Goal: Task Accomplishment & Management: Complete application form

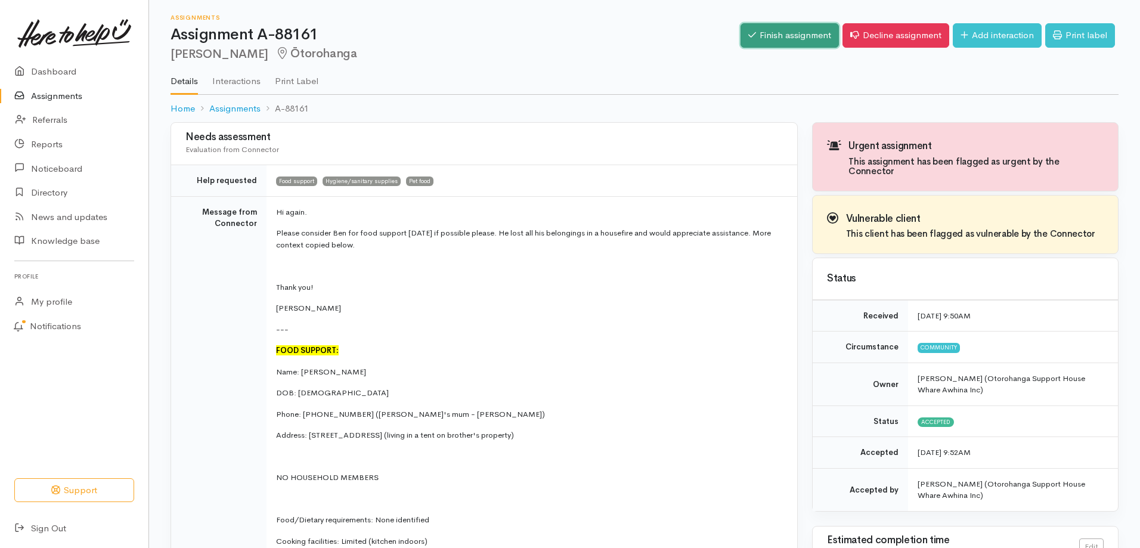
click at [798, 39] on link "Finish assignment" at bounding box center [790, 35] width 98 height 24
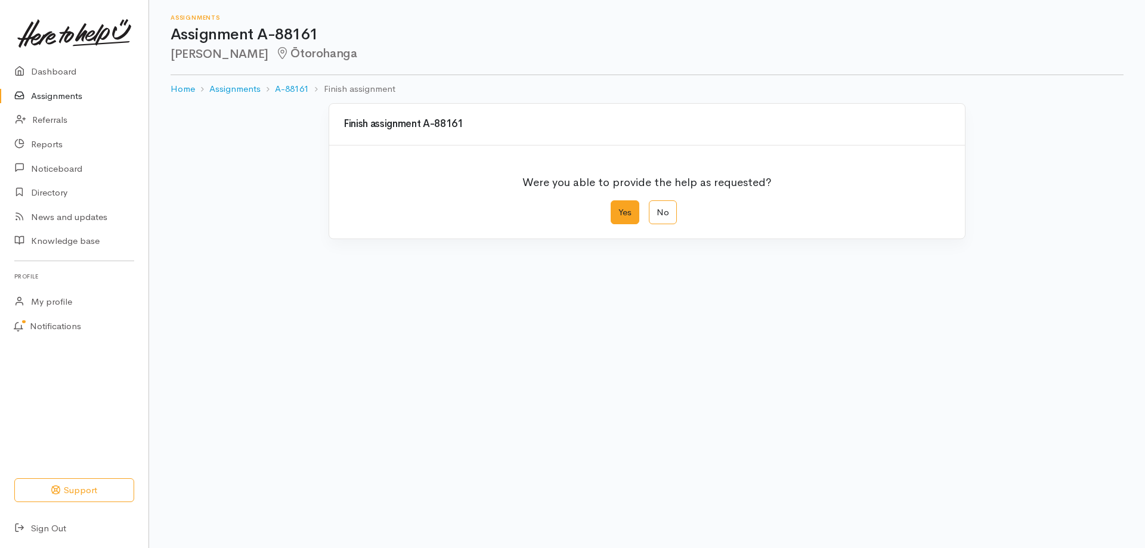
click at [630, 216] on label "Yes" at bounding box center [625, 212] width 29 height 24
click at [618, 208] on input "Yes" at bounding box center [615, 204] width 8 height 8
radio input "true"
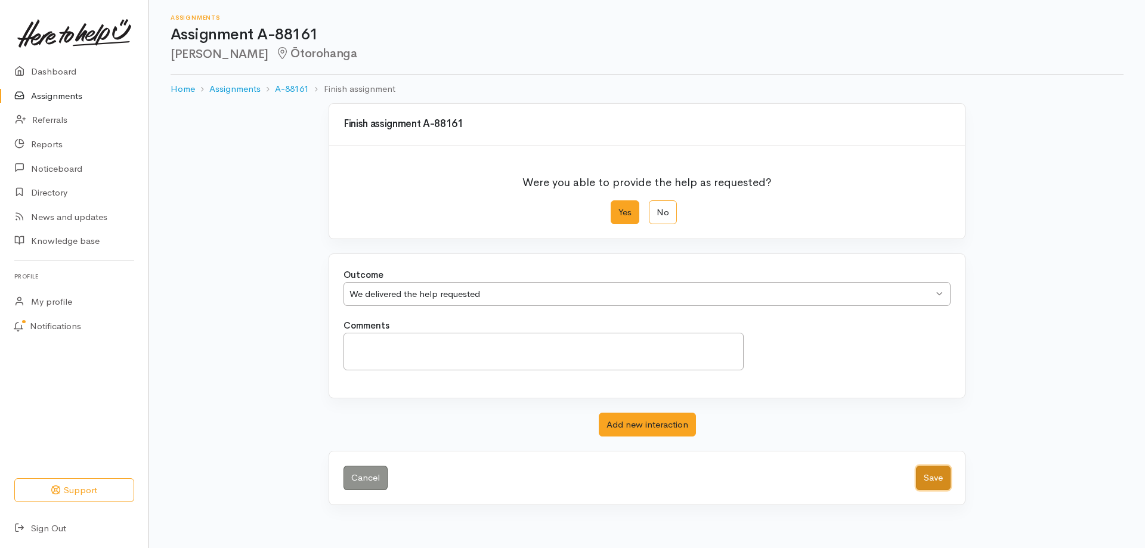
click at [943, 483] on button "Save" at bounding box center [933, 478] width 35 height 24
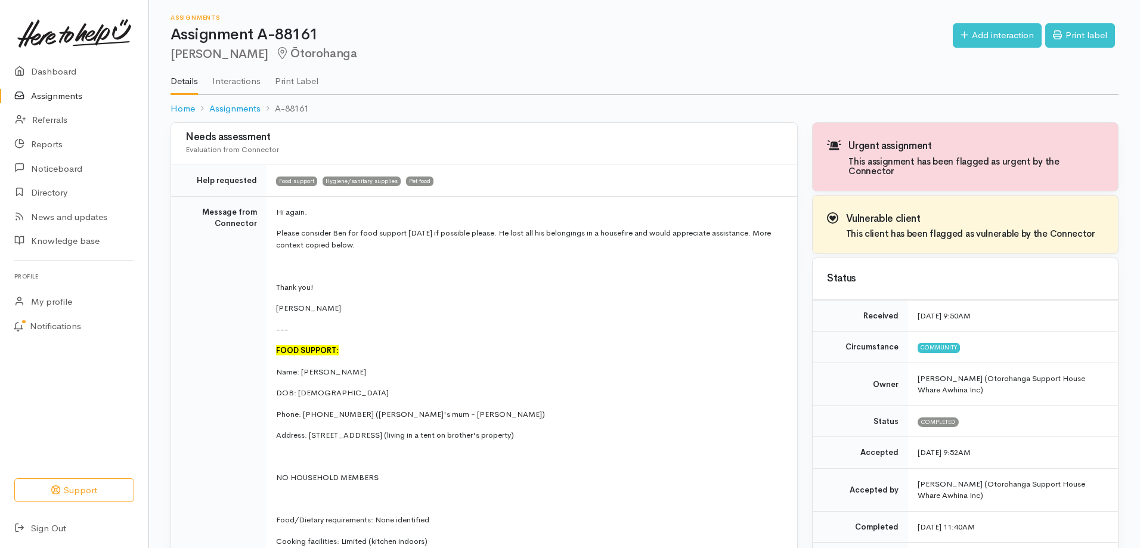
click at [68, 97] on link "Assignments" at bounding box center [74, 96] width 148 height 24
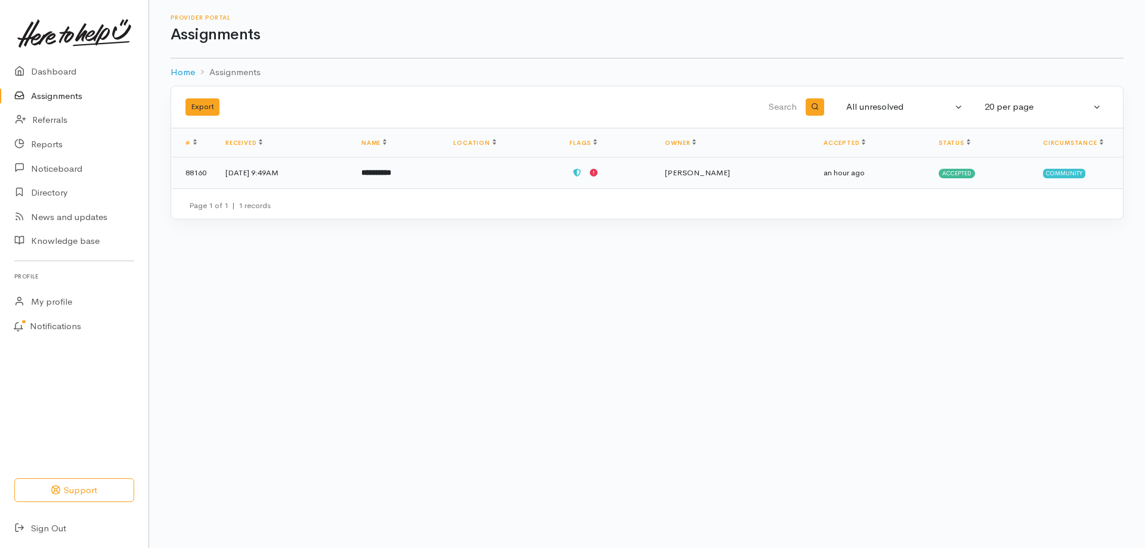
click at [391, 176] on b "**********" at bounding box center [376, 173] width 30 height 8
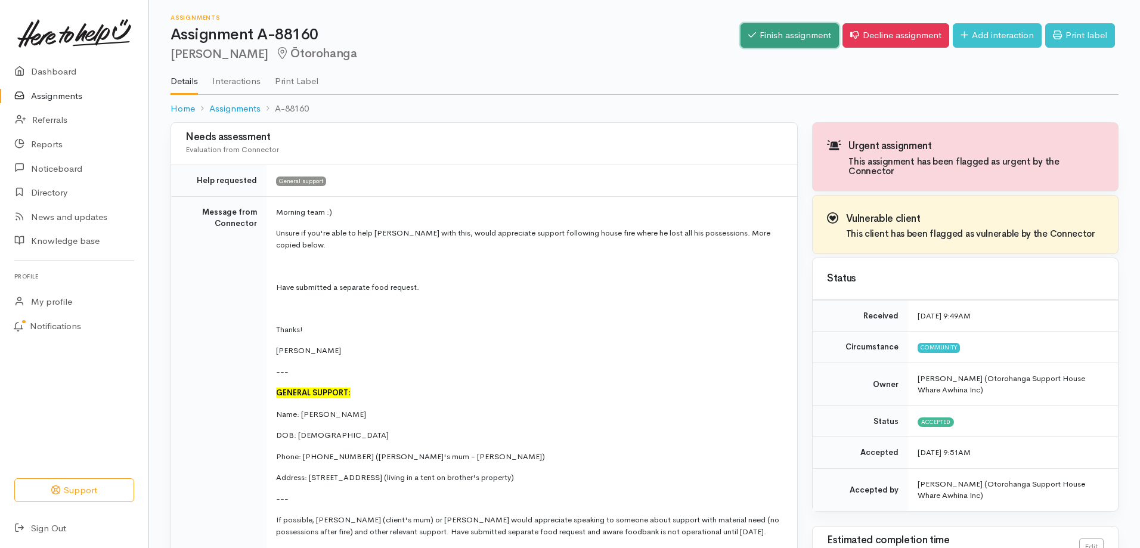
click at [788, 41] on link "Finish assignment" at bounding box center [790, 35] width 98 height 24
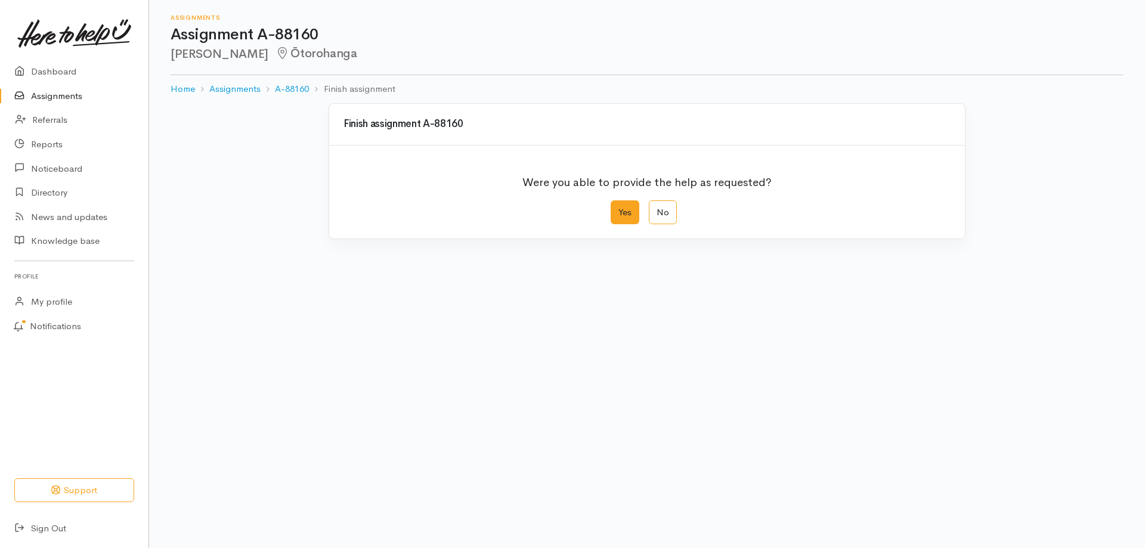
click at [634, 221] on label "Yes" at bounding box center [625, 212] width 29 height 24
click at [618, 208] on input "Yes" at bounding box center [615, 204] width 8 height 8
radio input "true"
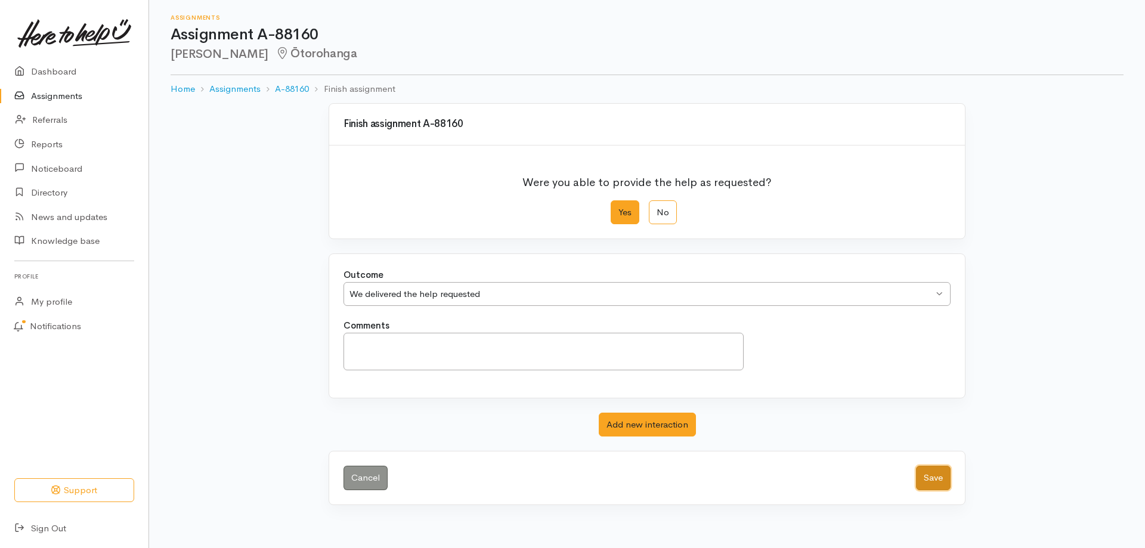
click at [930, 478] on button "Save" at bounding box center [933, 478] width 35 height 24
